Goal: Find specific page/section: Find specific page/section

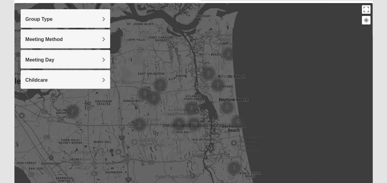
scroll to position [61, 0]
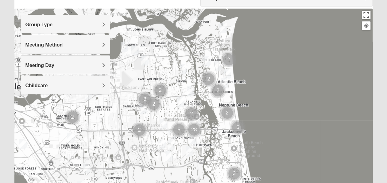
click at [101, 26] on h4 "Group Type" at bounding box center [65, 25] width 80 height 6
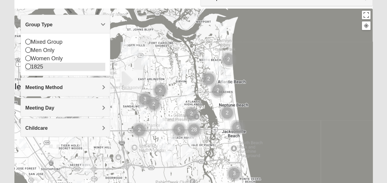
click at [28, 66] on icon at bounding box center [28, 67] width 6 height 6
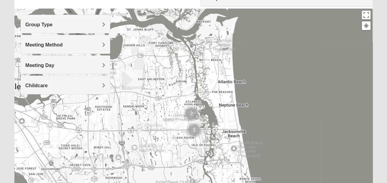
click at [63, 45] on span "Meeting Method" at bounding box center [43, 44] width 37 height 5
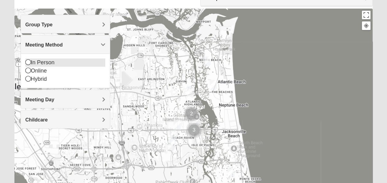
click at [29, 61] on icon at bounding box center [28, 62] width 6 height 6
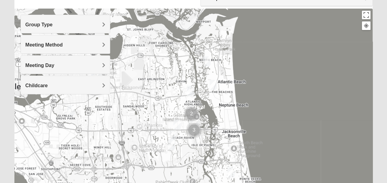
click at [54, 64] on span "Meeting Day" at bounding box center [39, 65] width 29 height 5
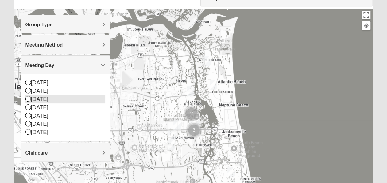
click at [26, 97] on icon at bounding box center [28, 99] width 6 height 6
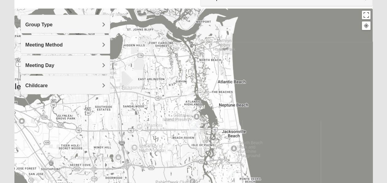
click at [48, 83] on span "Childcare" at bounding box center [36, 85] width 22 height 5
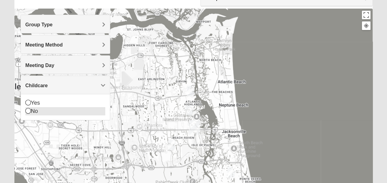
click at [28, 110] on icon at bounding box center [28, 111] width 6 height 6
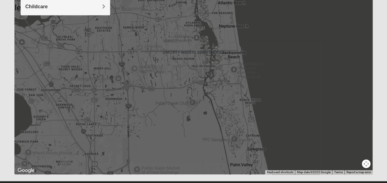
scroll to position [154, 0]
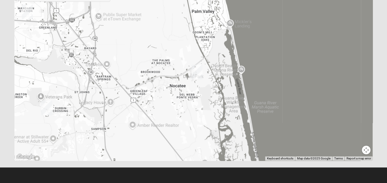
drag, startPoint x: 279, startPoint y: 109, endPoint x: 246, endPoint y: -20, distance: 133.9
click at [246, 0] on html "Log In Find A Group Error Show List Loading Groups" at bounding box center [193, 15] width 387 height 338
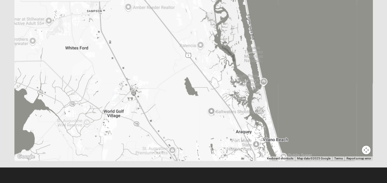
drag, startPoint x: 132, startPoint y: 95, endPoint x: 125, endPoint y: -17, distance: 112.7
click at [125, 0] on html "Log In Find A Group Error Show List Loading Groups" at bounding box center [193, 15] width 387 height 338
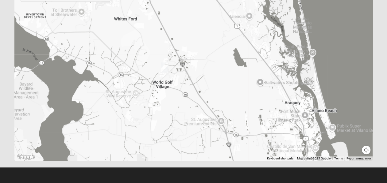
drag, startPoint x: 160, startPoint y: 119, endPoint x: 204, endPoint y: 88, distance: 53.5
click at [207, 88] on div at bounding box center [193, 38] width 358 height 245
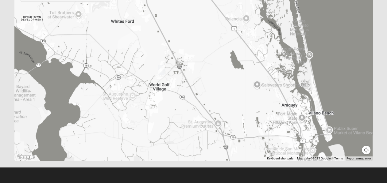
click at [162, 69] on img "1825 Mixed Barfield 32092" at bounding box center [161, 70] width 7 height 10
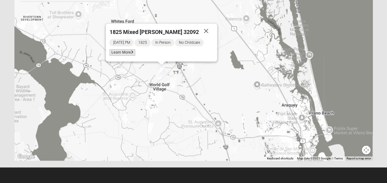
click at [122, 52] on span "Learn More" at bounding box center [122, 52] width 26 height 6
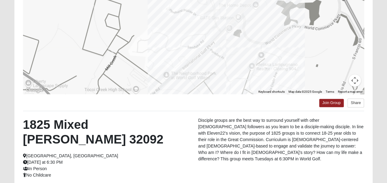
scroll to position [0, 0]
